Goal: Transaction & Acquisition: Purchase product/service

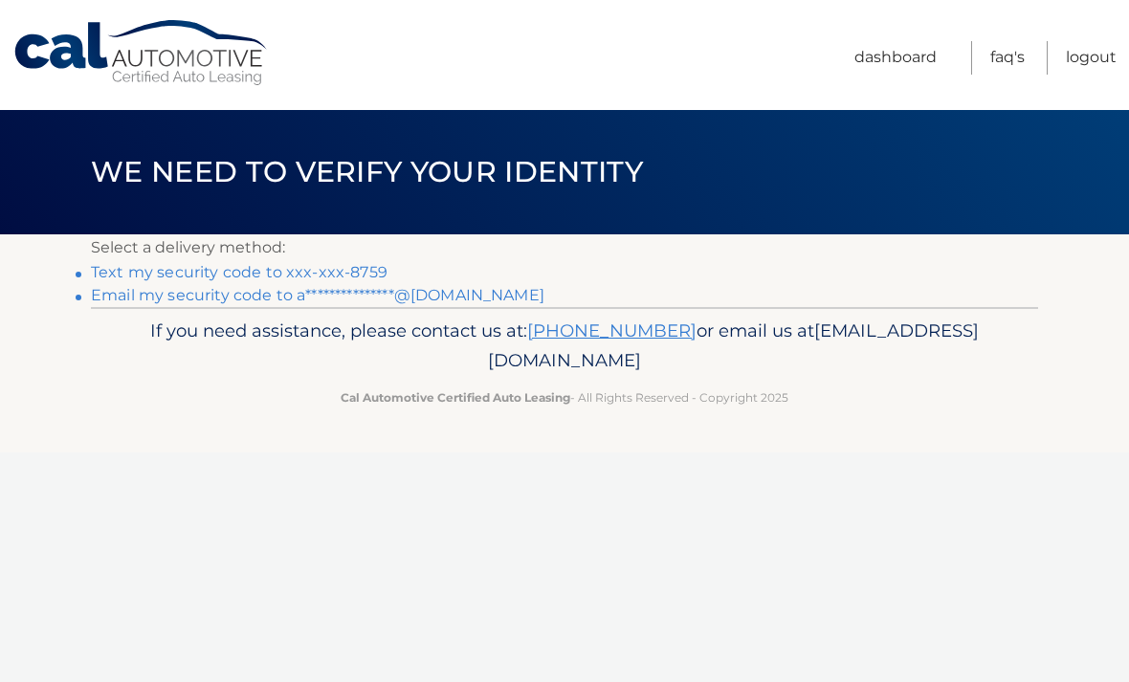
click at [315, 302] on link "**********" at bounding box center [318, 295] width 454 height 18
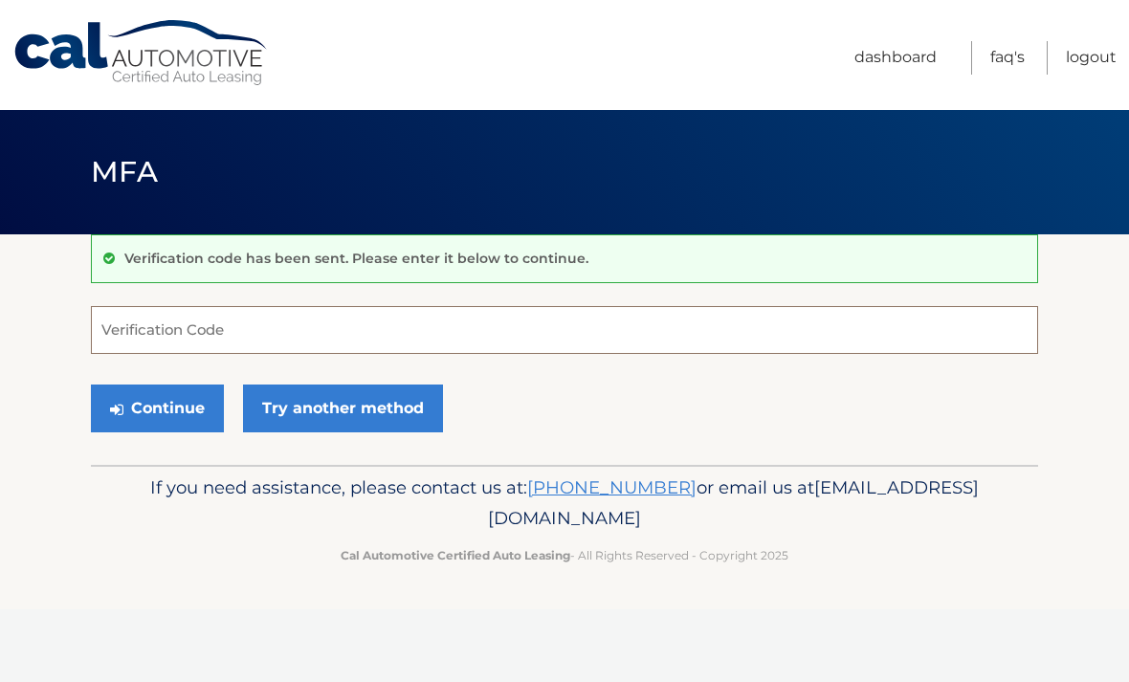
click at [196, 326] on input "Verification Code" at bounding box center [564, 330] width 947 height 48
paste input "711745"
click at [152, 405] on button "Continue" at bounding box center [157, 409] width 133 height 48
click at [160, 416] on button "Continue" at bounding box center [157, 409] width 133 height 48
click at [168, 434] on div "Continue Try another method" at bounding box center [564, 409] width 947 height 65
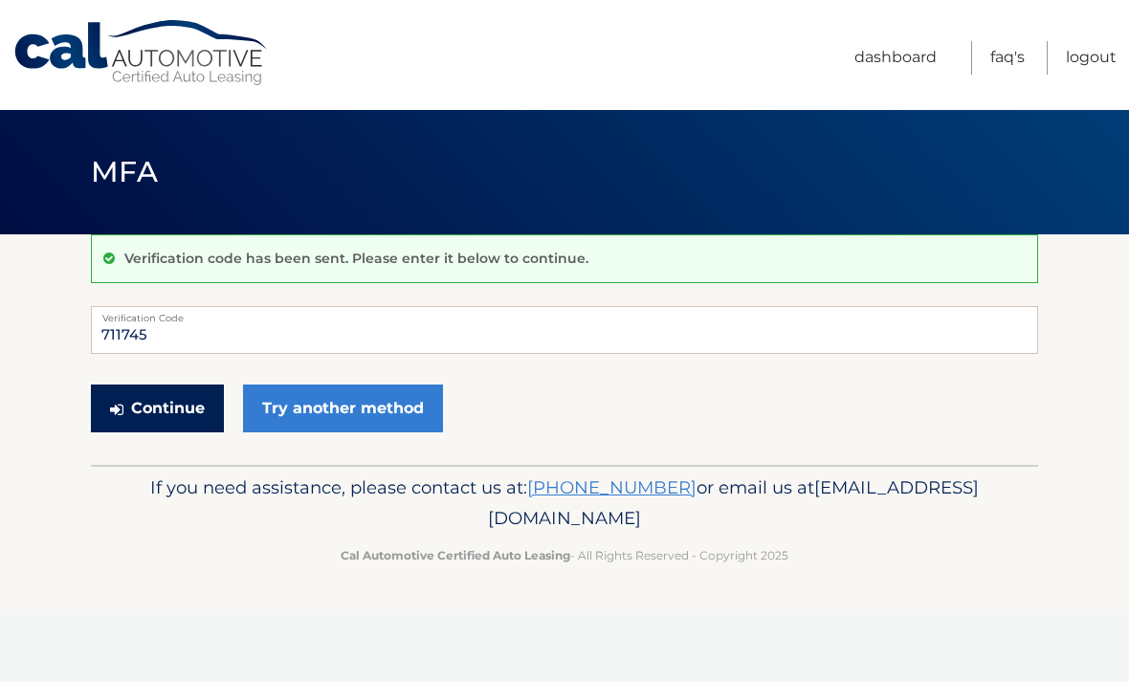
click at [160, 412] on button "Continue" at bounding box center [157, 409] width 133 height 48
click at [152, 414] on button "Continue" at bounding box center [157, 409] width 133 height 48
type input "7"
type input "711745"
click at [122, 412] on icon "submit" at bounding box center [116, 409] width 13 height 15
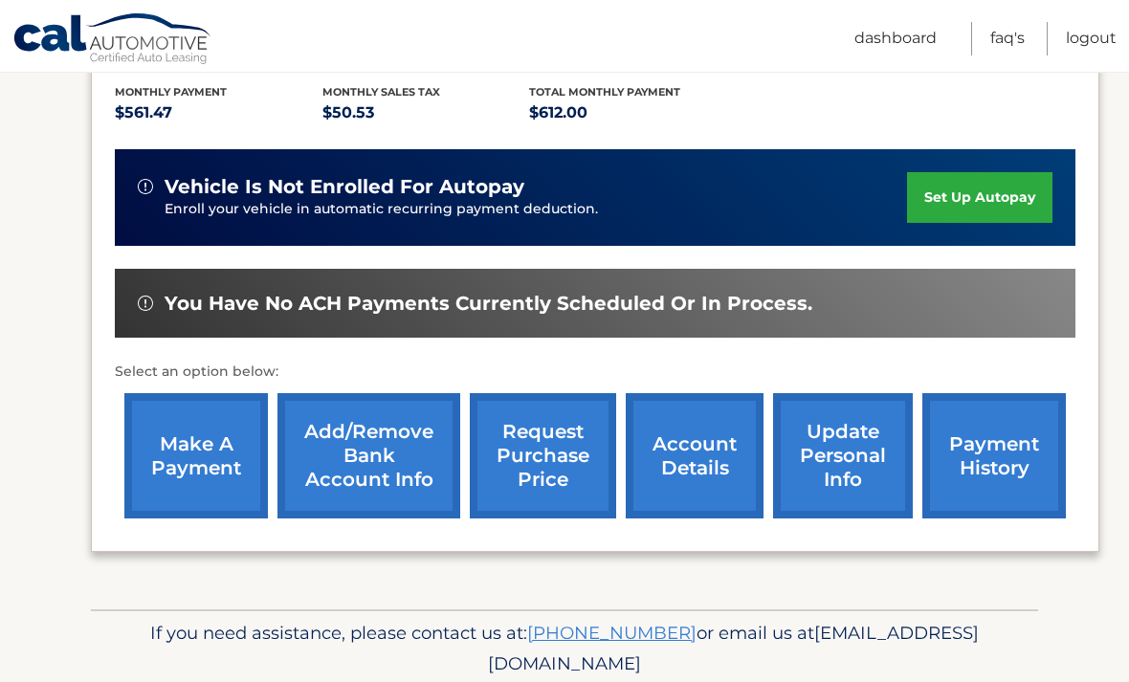
scroll to position [438, 0]
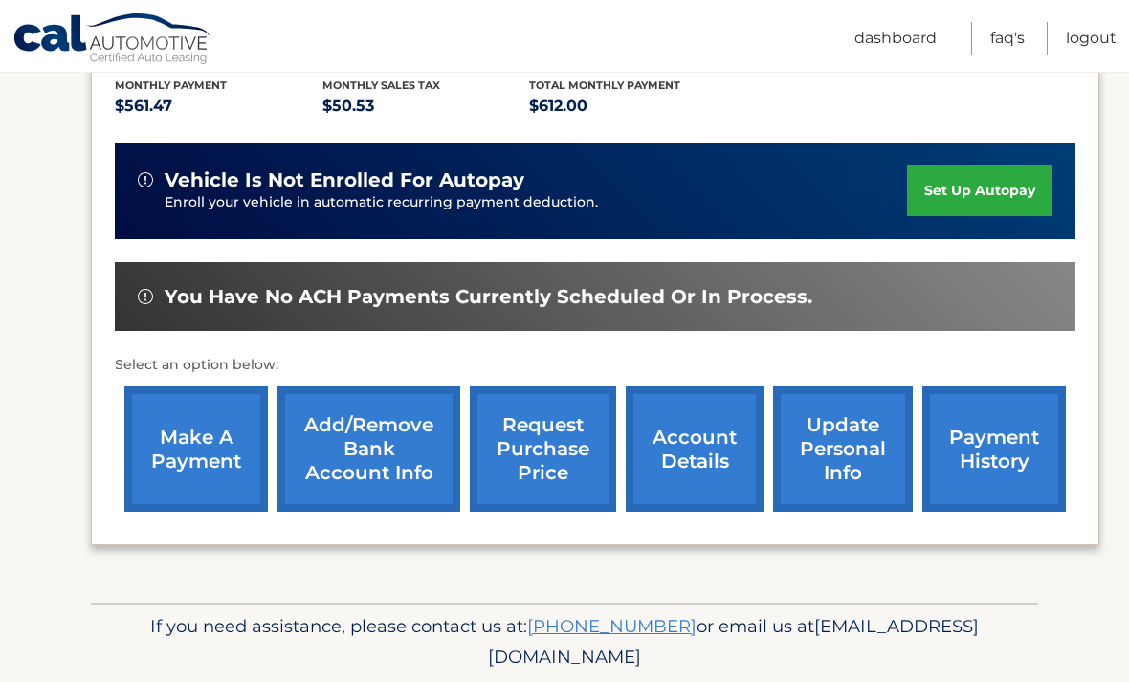
click at [213, 434] on link "make a payment" at bounding box center [196, 449] width 144 height 125
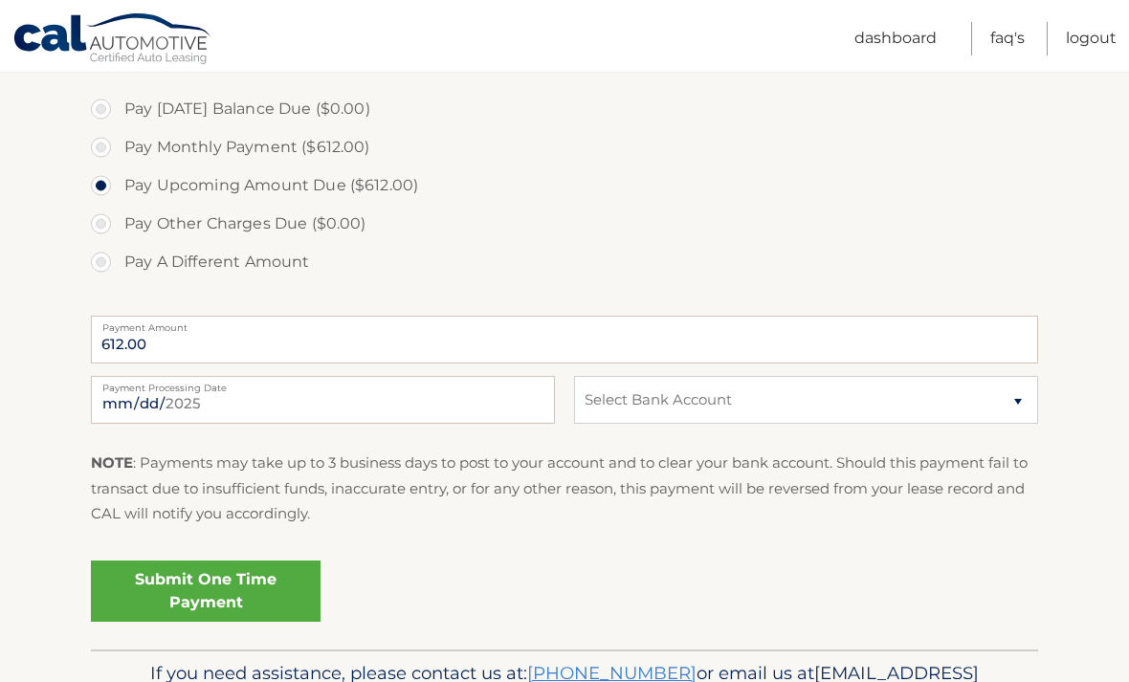
scroll to position [575, 0]
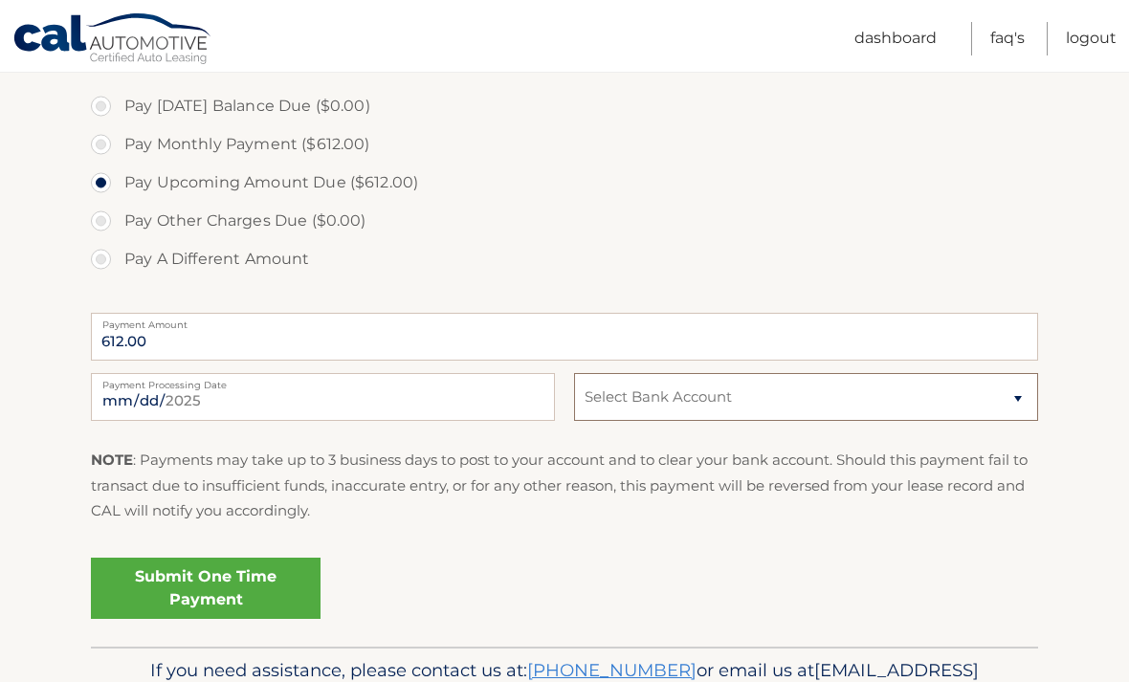
select select "NWE2OWI5OTgtZGJlMC00ZDc3LWJiMDUtNTMzYTc2OTQ0OWJk"
click at [206, 595] on link "Submit One Time Payment" at bounding box center [206, 588] width 230 height 61
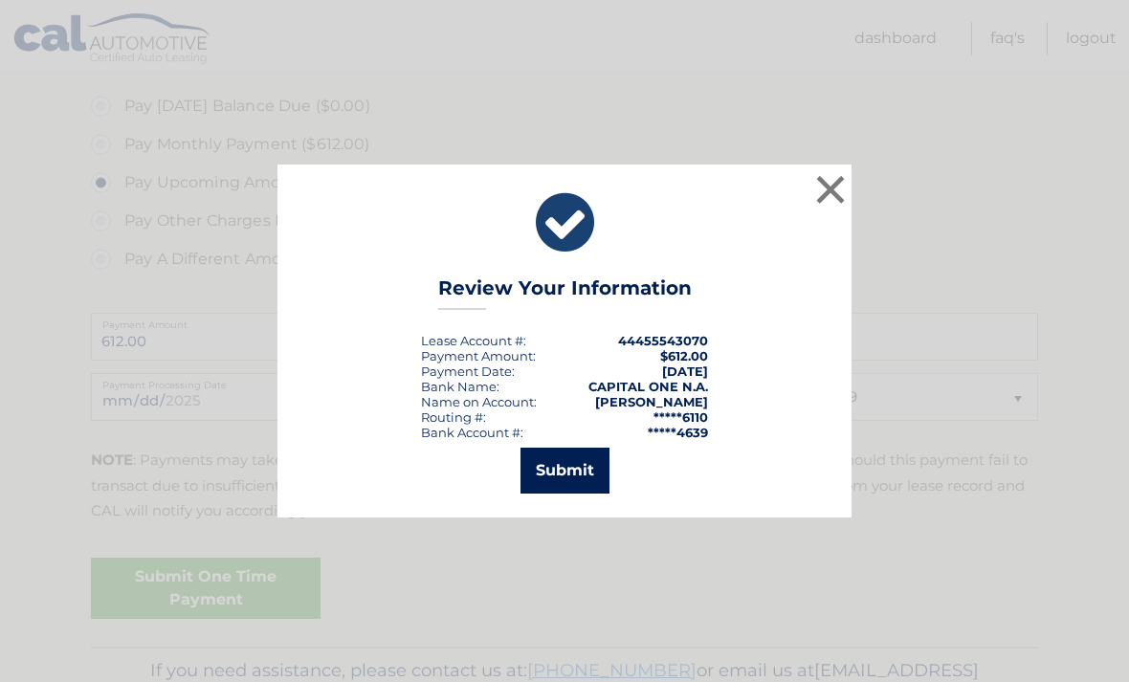
click at [592, 494] on button "Submit" at bounding box center [565, 471] width 89 height 46
